Goal: Communication & Community: Answer question/provide support

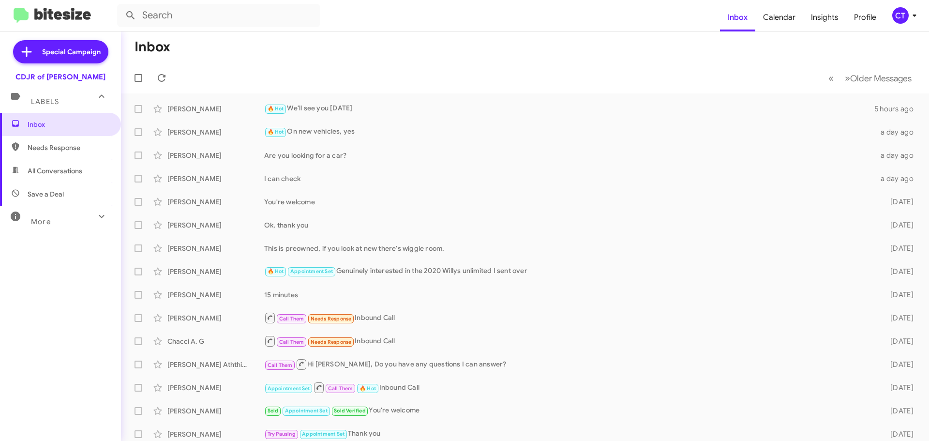
drag, startPoint x: 902, startPoint y: 16, endPoint x: 889, endPoint y: 17, distance: 13.1
click at [901, 15] on div "CT" at bounding box center [901, 15] width 16 height 16
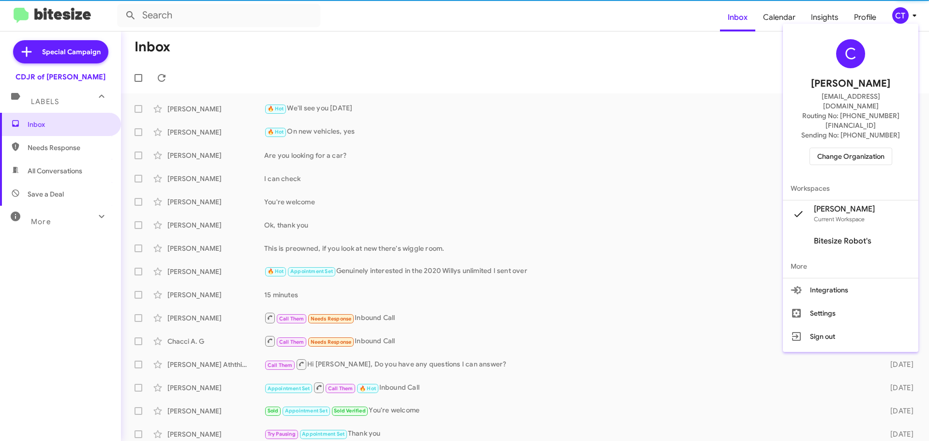
click at [844, 148] on span "Change Organization" at bounding box center [851, 156] width 67 height 16
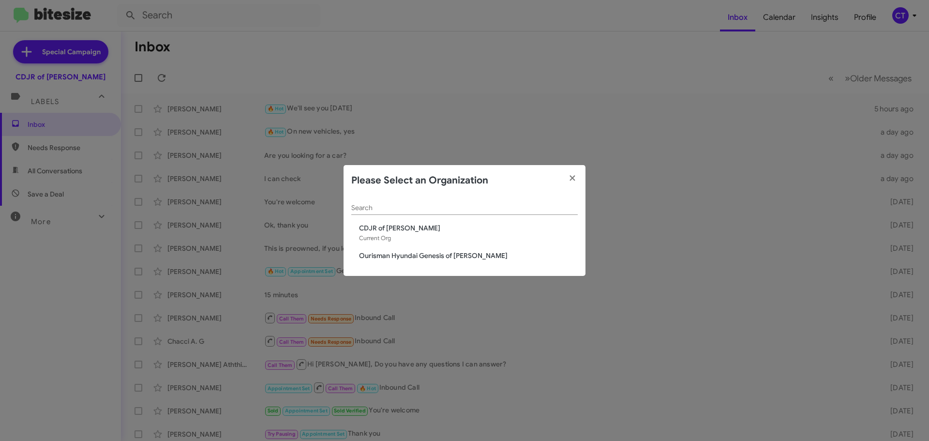
click at [376, 259] on span "Ourisman Hyundai Genesis of [PERSON_NAME]" at bounding box center [468, 256] width 219 height 10
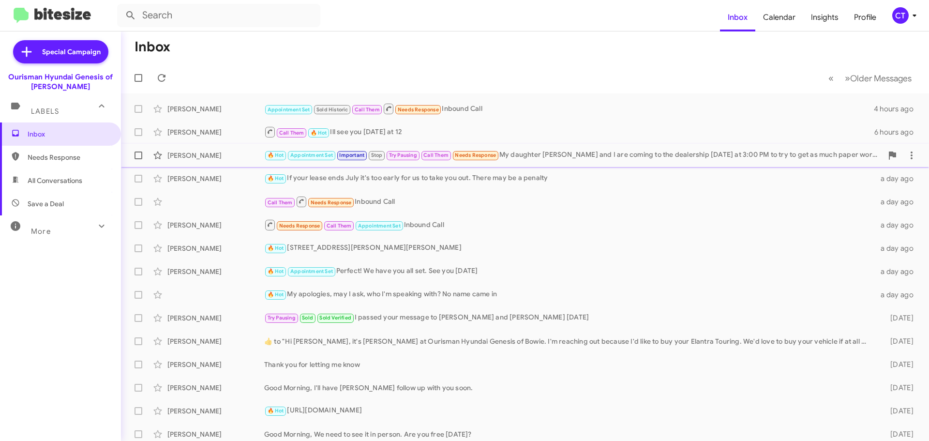
drag, startPoint x: 390, startPoint y: 130, endPoint x: 393, endPoint y: 145, distance: 15.3
click at [390, 130] on div "Call Them 🔥 Hot Ill see you [DATE] at 12" at bounding box center [569, 132] width 610 height 12
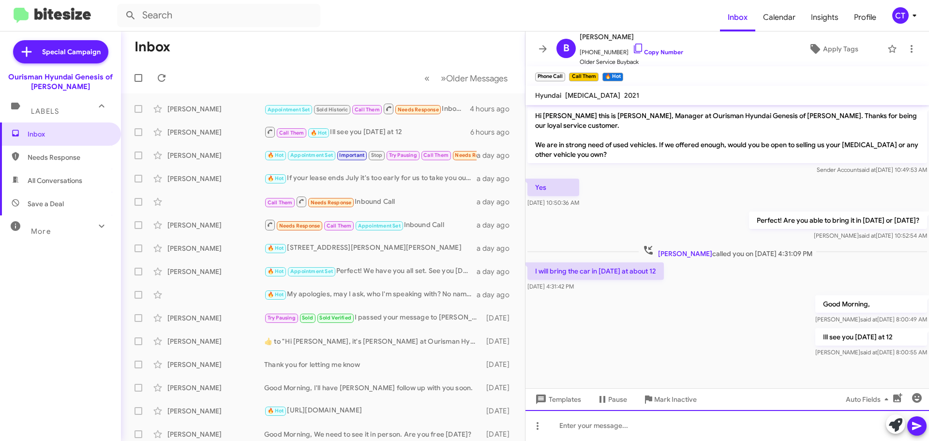
click at [603, 431] on div at bounding box center [728, 425] width 404 height 31
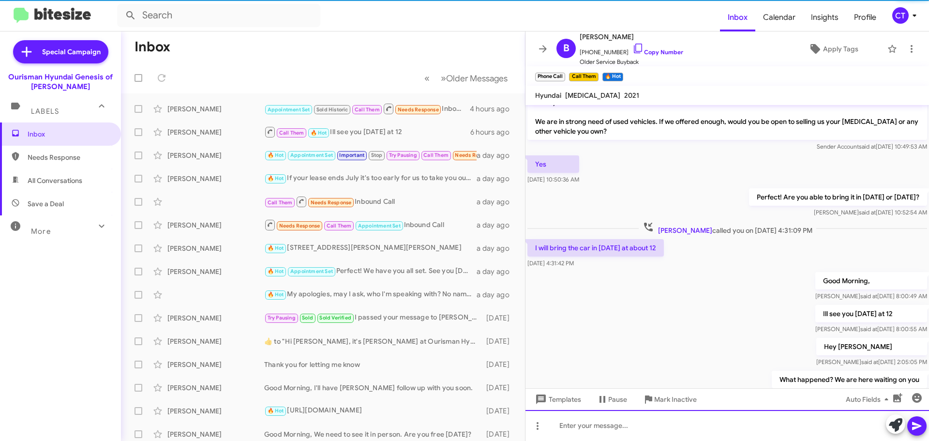
scroll to position [59, 0]
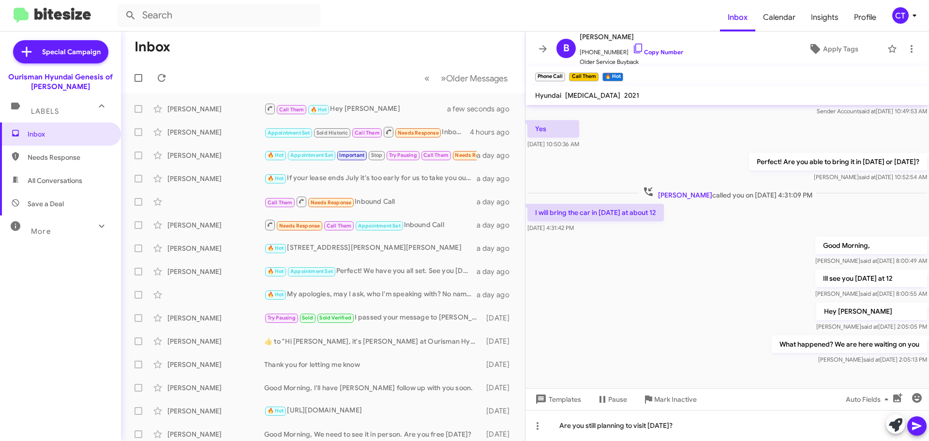
click at [926, 430] on div at bounding box center [906, 424] width 41 height 21
click at [922, 430] on icon at bounding box center [917, 426] width 12 height 12
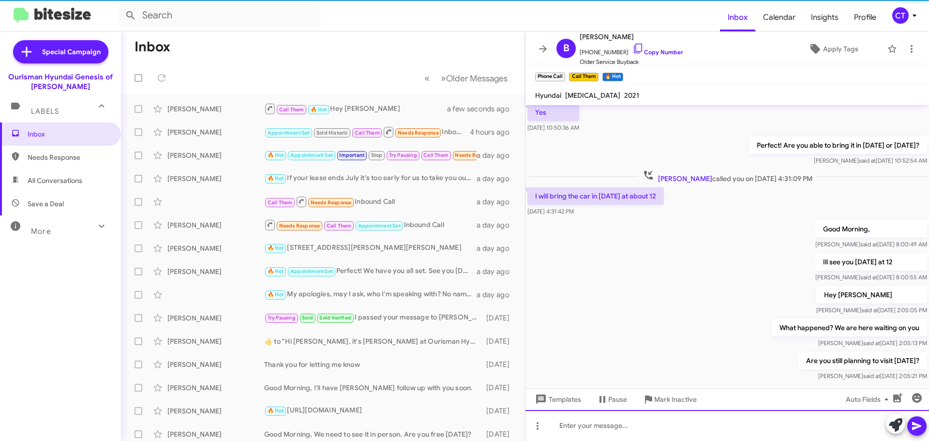
scroll to position [94, 0]
